Goal: Task Accomplishment & Management: Complete application form

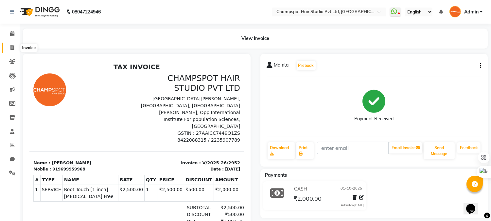
click at [10, 48] on icon at bounding box center [12, 47] width 4 height 5
select select "service"
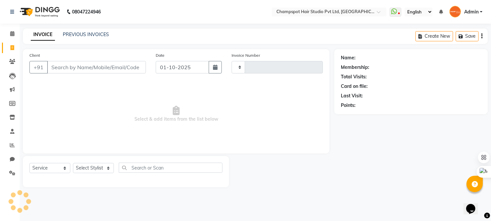
type input "2953"
select select "7690"
click at [67, 67] on input "Client" at bounding box center [97, 67] width 101 height 12
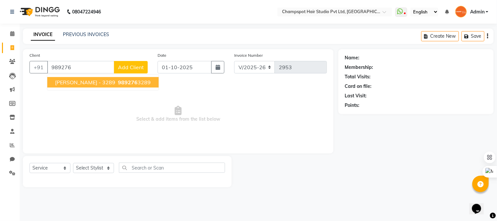
click at [113, 85] on button "ANANYA - 3289 989276 3289" at bounding box center [102, 82] width 111 height 10
type input "9892763289"
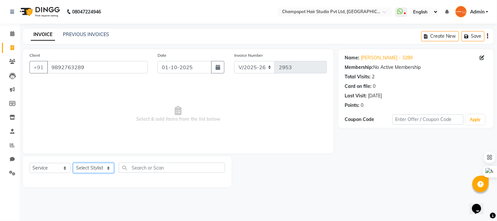
click at [109, 169] on select "Select Stylist Admin [PERSON_NAME] [PERSON_NAME] [PERSON_NAME] [PERSON_NAME] [P…" at bounding box center [93, 168] width 41 height 10
select select "69009"
click at [73, 163] on select "Select Stylist Admin [PERSON_NAME] [PERSON_NAME] [PERSON_NAME] [PERSON_NAME] [P…" at bounding box center [93, 168] width 41 height 10
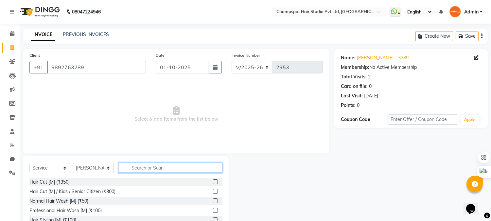
click at [139, 162] on input "text" at bounding box center [171, 167] width 104 height 10
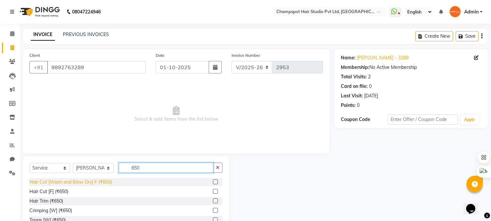
type input "650"
click at [102, 179] on div "Hair Cut [Wash and Blow Dry] F (₹650)" at bounding box center [70, 181] width 83 height 7
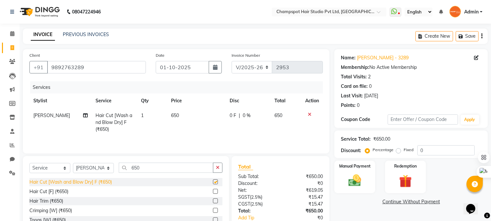
checkbox input "false"
click at [352, 178] on img at bounding box center [355, 180] width 22 height 15
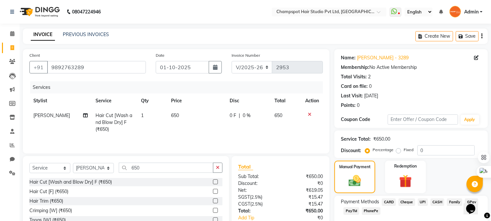
click at [423, 202] on span "UPI" at bounding box center [423, 202] width 10 height 8
click at [422, 200] on span "UPI" at bounding box center [423, 202] width 10 height 8
click at [369, 172] on div "Manual Payment" at bounding box center [355, 176] width 43 height 33
click at [404, 200] on span "Cheque" at bounding box center [407, 202] width 17 height 8
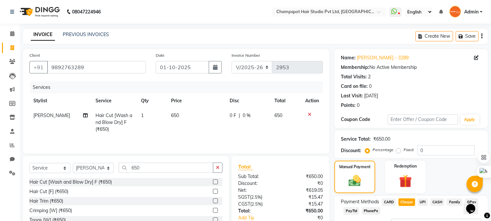
click at [409, 199] on span "Cheque" at bounding box center [407, 202] width 17 height 8
click at [409, 202] on span "Cheque" at bounding box center [407, 202] width 17 height 8
click at [350, 208] on span "PayTM" at bounding box center [352, 211] width 16 height 8
click at [352, 211] on span "PayTM" at bounding box center [352, 211] width 16 height 8
click at [409, 201] on span "Cheque" at bounding box center [407, 202] width 17 height 8
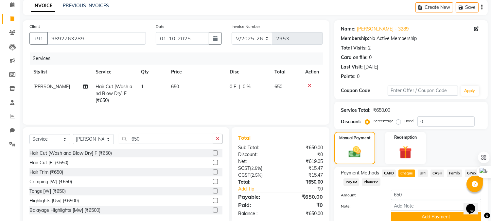
scroll to position [48, 0]
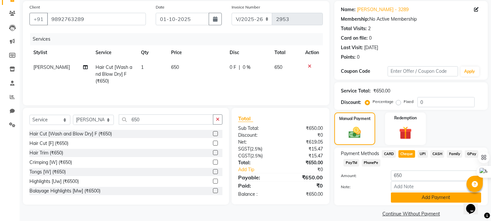
click at [437, 194] on button "Add Payment" at bounding box center [436, 197] width 90 height 10
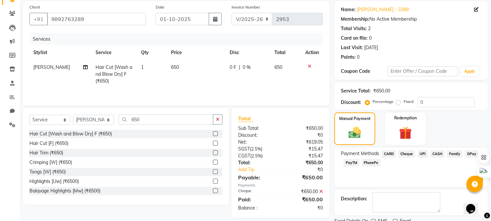
click at [420, 152] on span "UPI" at bounding box center [423, 154] width 10 height 8
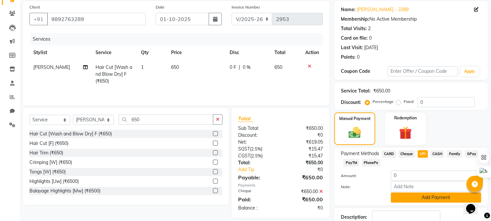
click at [436, 196] on button "Add Payment" at bounding box center [436, 197] width 90 height 10
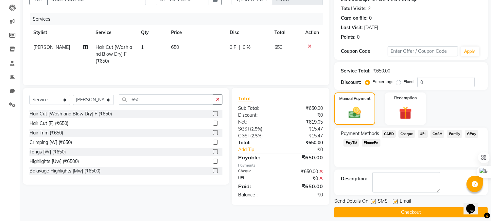
scroll to position [74, 0]
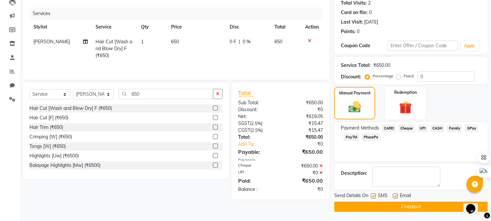
click at [448, 205] on button "Checkout" at bounding box center [412, 206] width 154 height 10
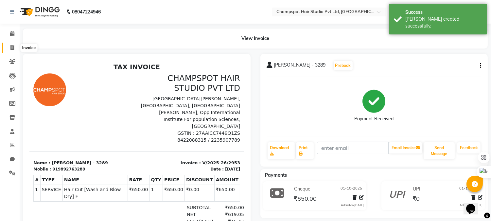
click at [15, 47] on span at bounding box center [12, 48] width 11 height 8
select select "service"
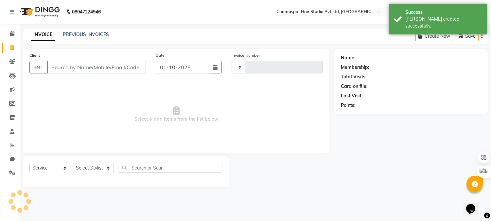
type input "2954"
select select "7690"
click at [76, 66] on input "Client" at bounding box center [97, 67] width 101 height 12
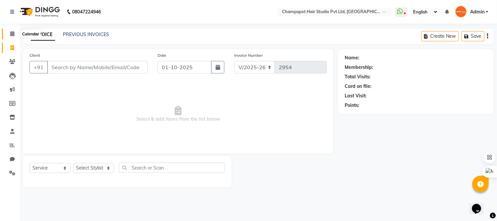
click at [11, 31] on span at bounding box center [12, 34] width 11 height 8
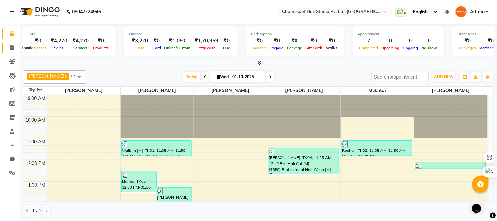
click at [12, 45] on icon at bounding box center [12, 47] width 4 height 5
select select "service"
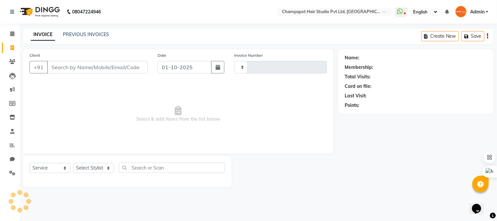
type input "2954"
select select "7690"
click at [90, 35] on link "PREVIOUS INVOICES" at bounding box center [86, 34] width 46 height 6
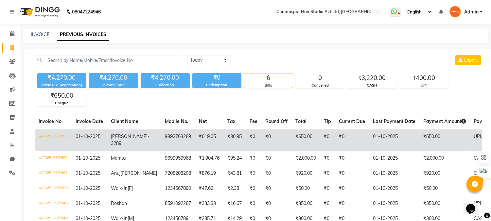
click at [161, 136] on td "9892763289" at bounding box center [178, 140] width 34 height 22
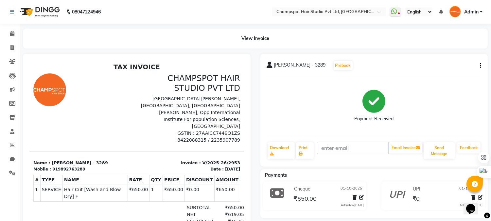
click at [481, 65] on icon "button" at bounding box center [480, 65] width 1 height 0
click at [437, 73] on div "Edit Invoice" at bounding box center [448, 74] width 45 height 8
select select "service"
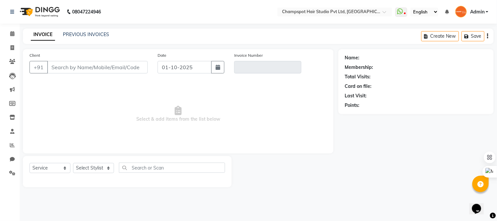
type input "9892763289"
type input "V/2025-26/2953"
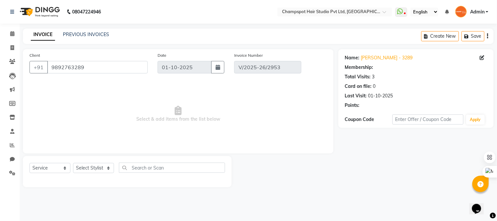
select select "select"
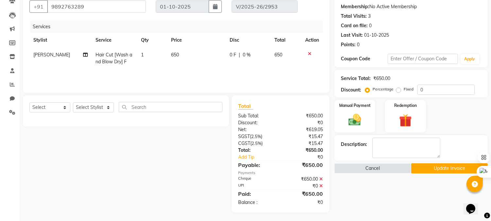
scroll to position [62, 0]
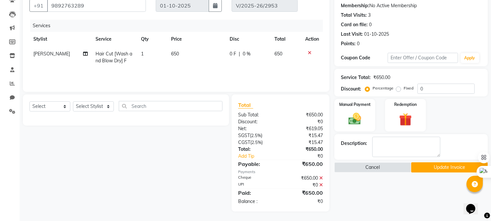
click at [320, 185] on icon at bounding box center [322, 184] width 4 height 5
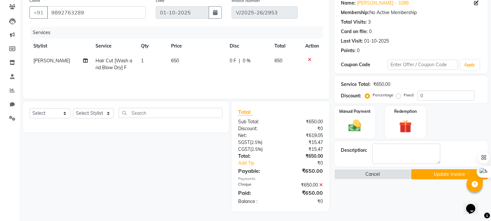
click at [321, 183] on icon at bounding box center [322, 184] width 4 height 5
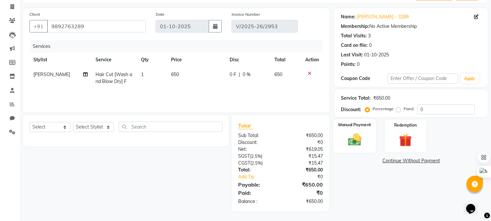
click at [359, 138] on img at bounding box center [355, 139] width 22 height 15
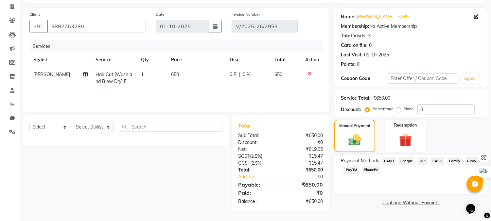
click at [423, 161] on span "UPI" at bounding box center [423, 161] width 10 height 8
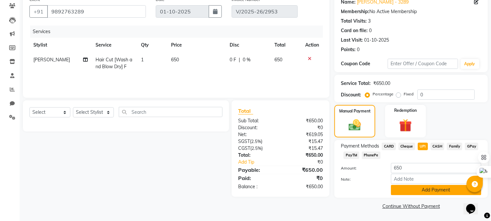
click at [420, 191] on button "Add Payment" at bounding box center [436, 190] width 90 height 10
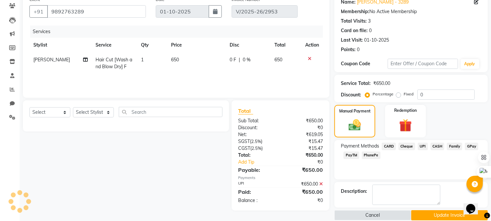
scroll to position [64, 0]
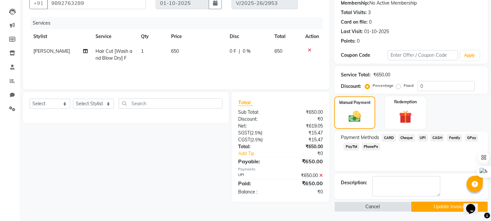
click at [445, 204] on button "Update Invoice" at bounding box center [450, 206] width 77 height 10
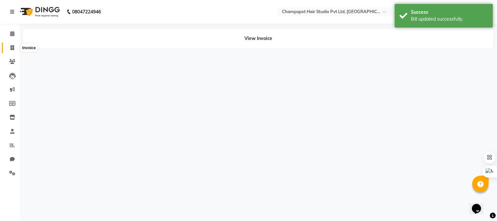
click at [10, 50] on icon at bounding box center [12, 47] width 4 height 5
select select "service"
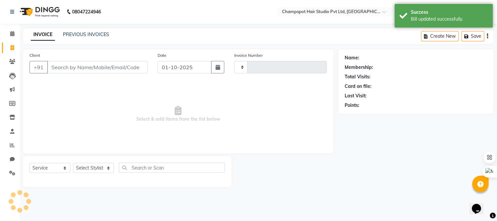
type input "2954"
select select "7690"
click at [87, 67] on input "Client" at bounding box center [97, 67] width 101 height 12
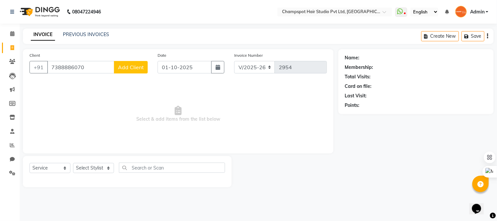
type input "7388886070"
click at [132, 68] on span "Add Client" at bounding box center [131, 67] width 26 height 7
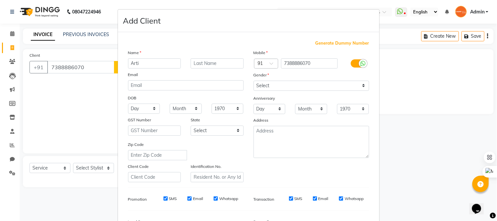
click at [131, 64] on input "Arti" at bounding box center [154, 63] width 53 height 10
type input "Aarti"
drag, startPoint x: 257, startPoint y: 83, endPoint x: 259, endPoint y: 89, distance: 6.9
click at [257, 83] on select "Select [DEMOGRAPHIC_DATA] [DEMOGRAPHIC_DATA] Other Prefer Not To Say" at bounding box center [311, 86] width 116 height 10
select select "[DEMOGRAPHIC_DATA]"
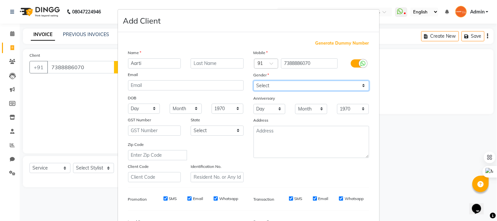
click at [253, 81] on select "Select [DEMOGRAPHIC_DATA] [DEMOGRAPHIC_DATA] Other Prefer Not To Say" at bounding box center [311, 86] width 116 height 10
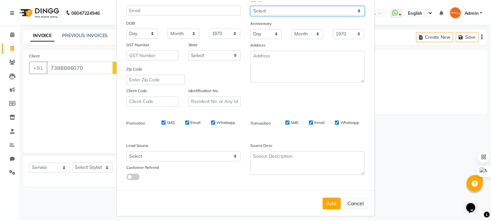
scroll to position [82, 0]
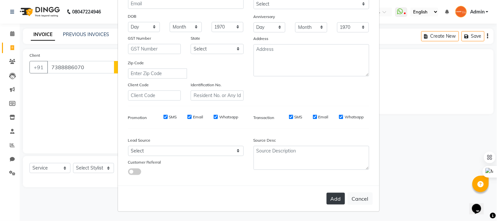
click at [335, 197] on button "Add" at bounding box center [335, 199] width 18 height 12
select select
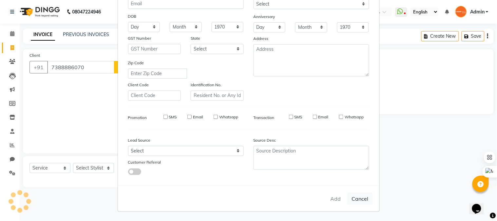
select select
checkbox input "false"
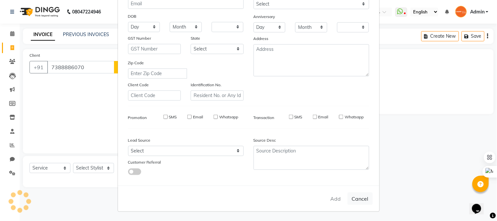
checkbox input "false"
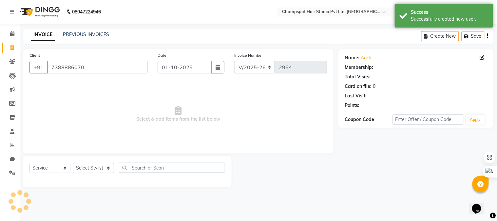
select select "1: Object"
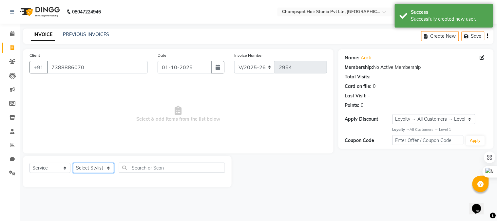
click at [95, 169] on select "Select Stylist Admin [PERSON_NAME] [PERSON_NAME] [PERSON_NAME] [PERSON_NAME] [P…" at bounding box center [93, 168] width 41 height 10
select select "70454"
click at [73, 163] on select "Select Stylist Admin [PERSON_NAME] [PERSON_NAME] [PERSON_NAME] [PERSON_NAME] [P…" at bounding box center [93, 168] width 41 height 10
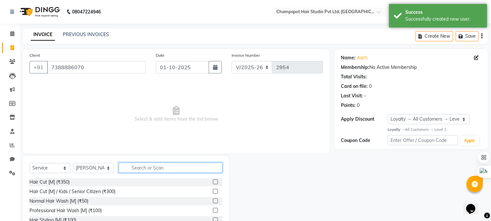
click at [138, 169] on input "text" at bounding box center [171, 167] width 104 height 10
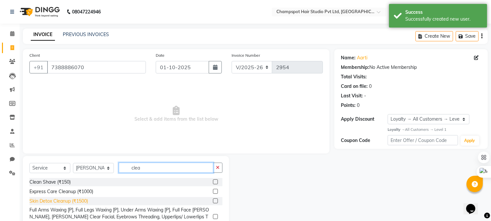
type input "clea"
click at [76, 201] on div "Skin Detox Cleanup (₹1500)" at bounding box center [58, 200] width 59 height 7
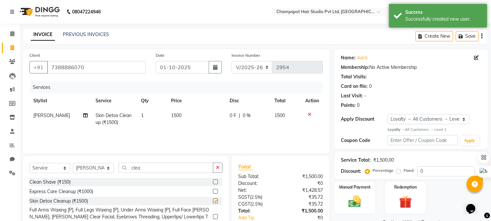
checkbox input "false"
drag, startPoint x: 144, startPoint y: 168, endPoint x: 102, endPoint y: 167, distance: 42.2
click at [102, 167] on div "Select Service Product Membership Package Voucher Prepaid Gift Card Select Styl…" at bounding box center [125, 169] width 193 height 15
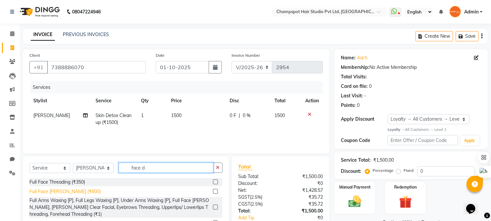
type input "face d"
click at [63, 192] on div "Full Face [PERSON_NAME] (₹600)" at bounding box center [64, 191] width 71 height 7
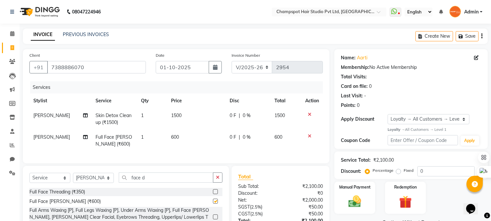
checkbox input "false"
drag, startPoint x: 155, startPoint y: 181, endPoint x: 72, endPoint y: 178, distance: 82.9
click at [72, 178] on div "Select Service Product Membership Package Voucher Prepaid Gift Card Select Styl…" at bounding box center [125, 179] width 193 height 15
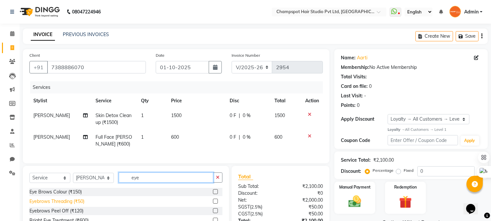
type input "eye"
click at [63, 205] on div "Eyebrows Threading (₹50)" at bounding box center [56, 201] width 55 height 7
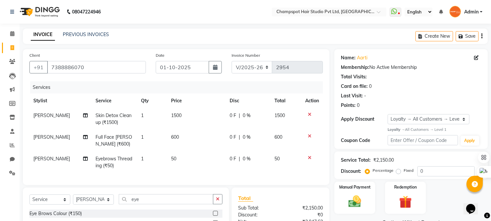
checkbox input "false"
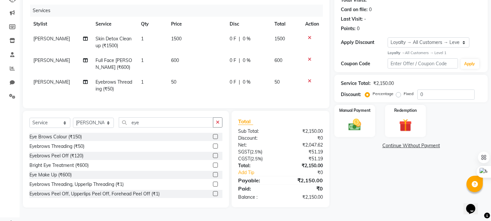
scroll to position [79, 0]
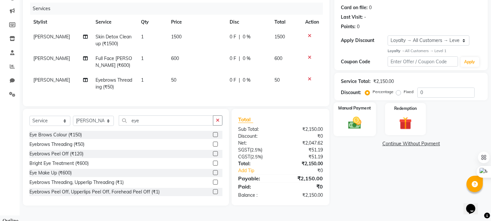
click at [352, 121] on img at bounding box center [355, 122] width 22 height 15
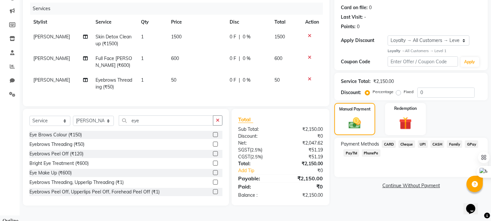
click at [424, 144] on span "UPI" at bounding box center [423, 144] width 10 height 8
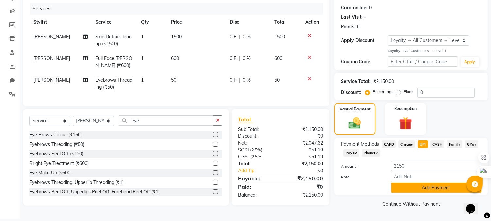
click at [410, 188] on button "Add Payment" at bounding box center [436, 187] width 90 height 10
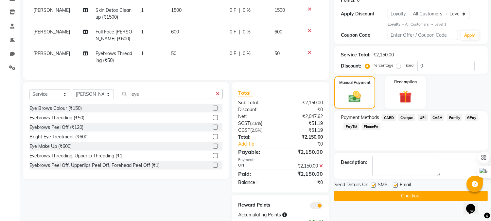
scroll to position [131, 0]
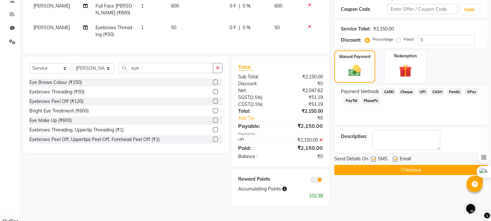
click at [391, 168] on button "Checkout" at bounding box center [412, 170] width 154 height 10
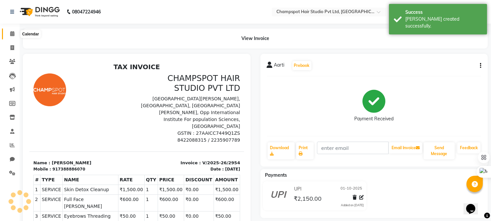
click at [14, 31] on span at bounding box center [12, 34] width 11 height 8
